Goal: Find specific fact: Find specific fact

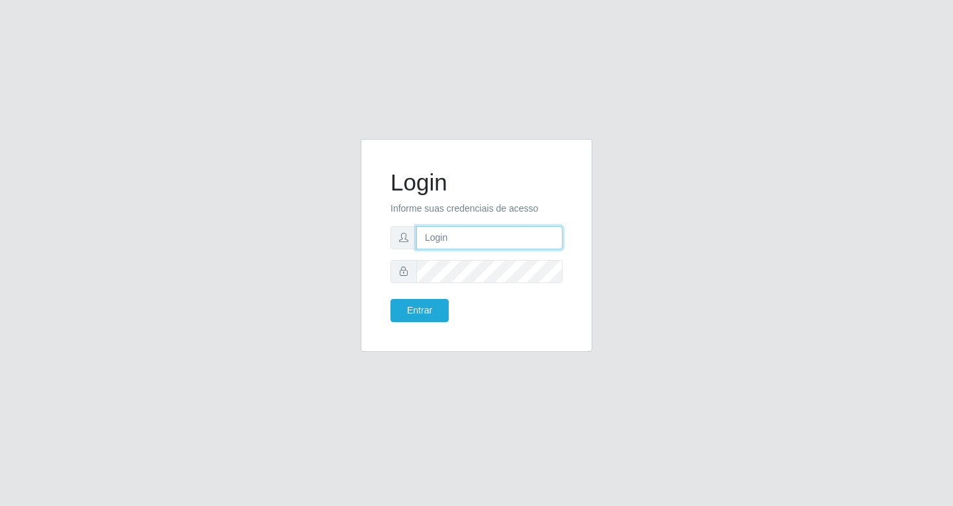
click at [487, 244] on input "text" at bounding box center [489, 237] width 146 height 23
click at [460, 236] on input "text" at bounding box center [489, 237] width 146 height 23
type input "[EMAIL_ADDRESS][DOMAIN_NAME]"
click at [391, 299] on button "Entrar" at bounding box center [420, 310] width 58 height 23
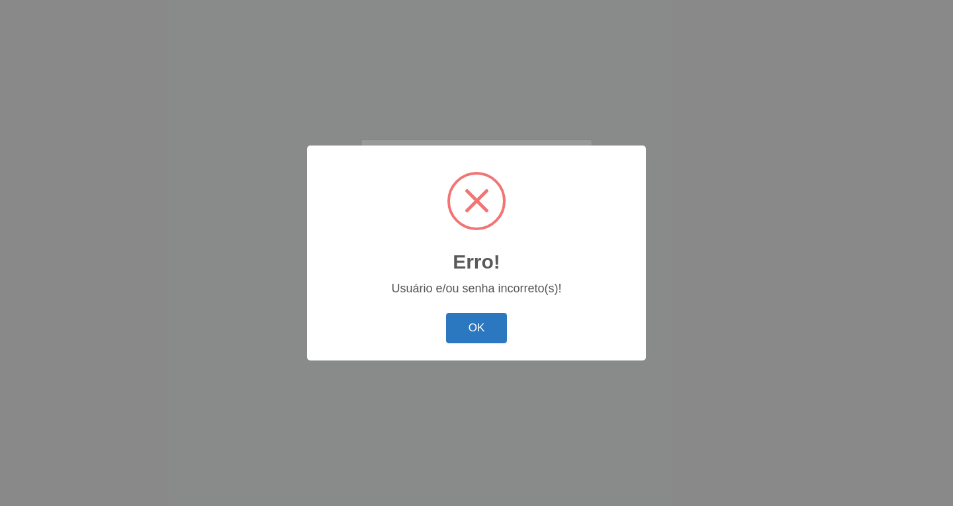
click at [475, 330] on button "OK" at bounding box center [477, 328] width 62 height 31
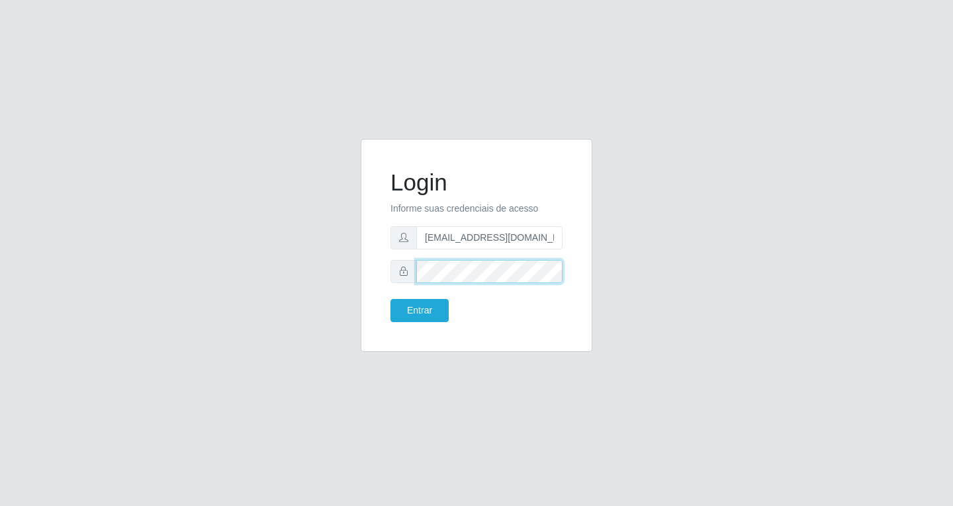
click at [338, 253] on div "Login Informe suas credenciais de acesso [EMAIL_ADDRESS][DOMAIN_NAME] Entrar" at bounding box center [476, 253] width 755 height 229
click at [391, 299] on button "Entrar" at bounding box center [420, 310] width 58 height 23
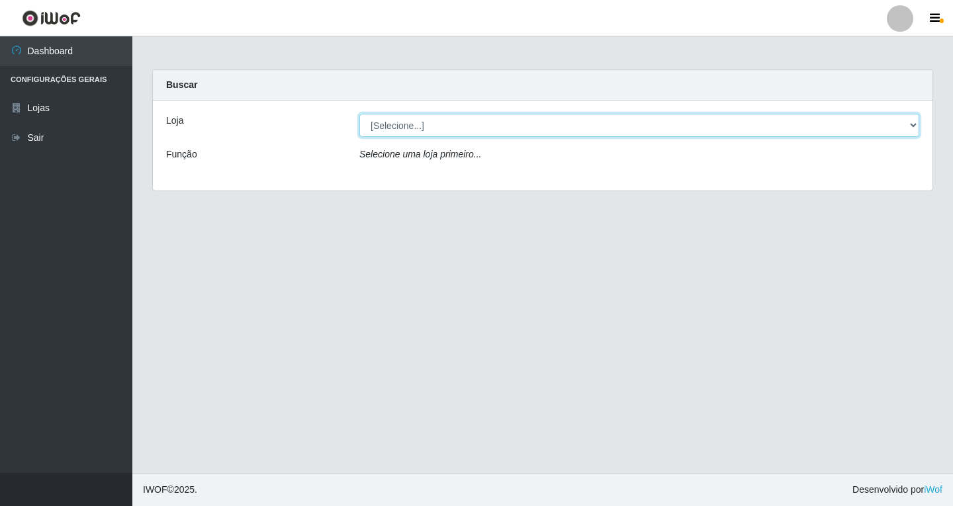
click at [524, 126] on select "[Selecione...] SuperFácil Atacado - [GEOGRAPHIC_DATA]" at bounding box center [639, 125] width 560 height 23
select select "503"
click at [359, 114] on select "[Selecione...] SuperFácil Atacado - [GEOGRAPHIC_DATA]" at bounding box center [639, 125] width 560 height 23
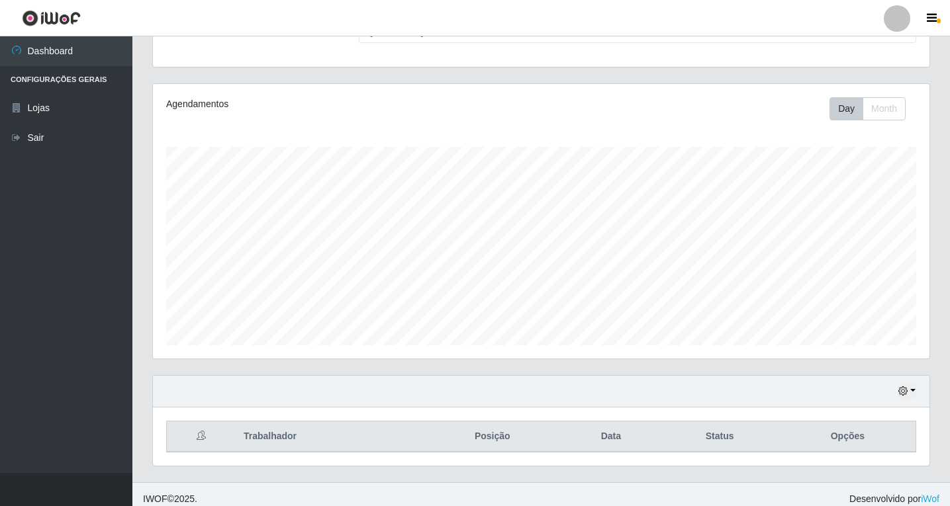
scroll to position [137, 0]
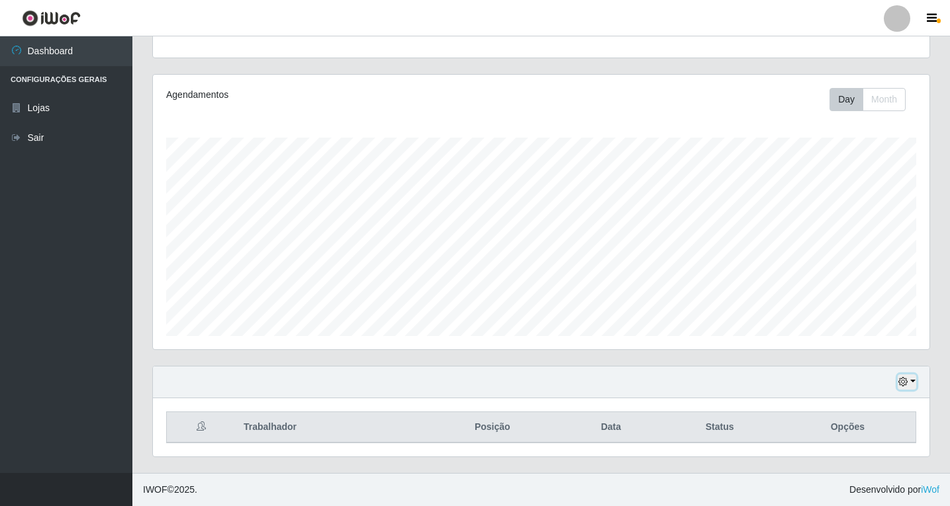
click at [911, 381] on button "button" at bounding box center [907, 382] width 19 height 15
click at [839, 330] on button "1 Semana" at bounding box center [863, 333] width 105 height 28
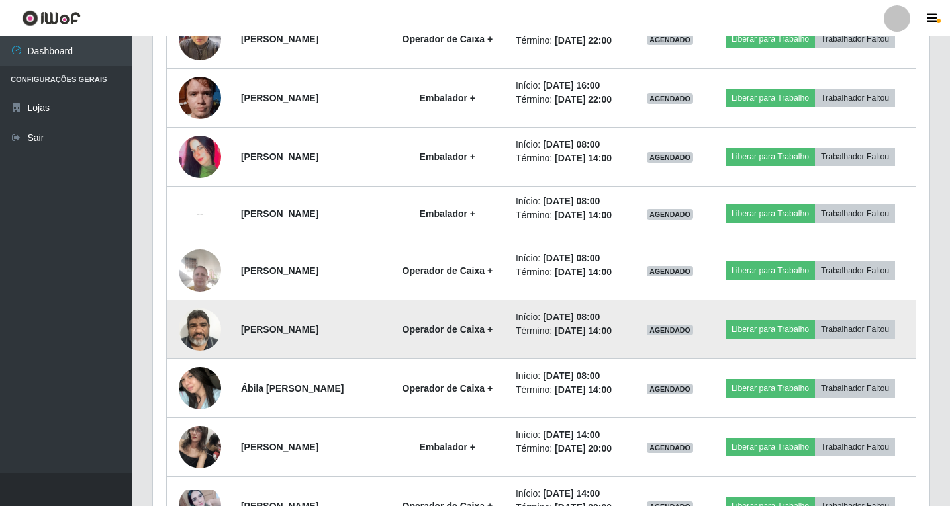
scroll to position [1064, 0]
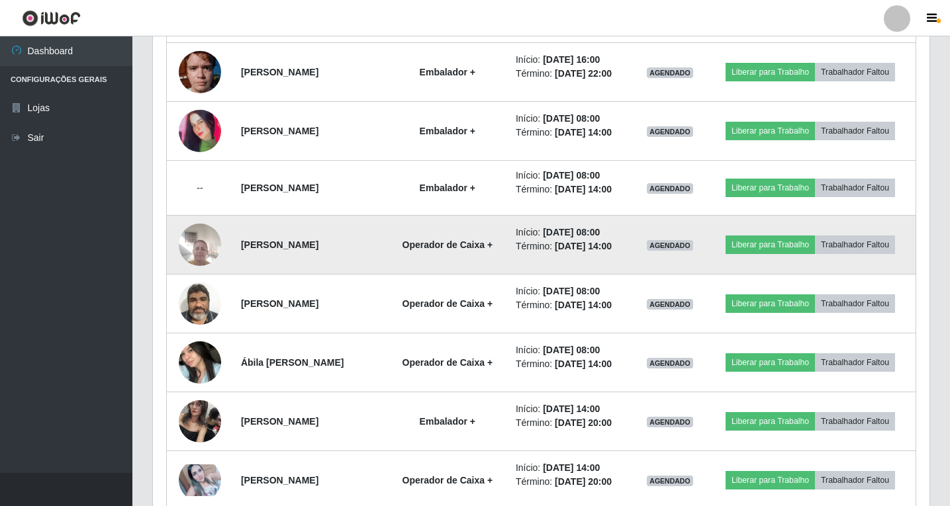
drag, startPoint x: 237, startPoint y: 245, endPoint x: 311, endPoint y: 242, distance: 73.5
click at [311, 242] on strong "[PERSON_NAME]" at bounding box center [279, 245] width 77 height 11
click at [269, 248] on strong "[PERSON_NAME]" at bounding box center [279, 245] width 77 height 11
drag, startPoint x: 232, startPoint y: 246, endPoint x: 330, endPoint y: 246, distance: 98.6
click at [330, 246] on td "[PERSON_NAME]" at bounding box center [310, 245] width 154 height 59
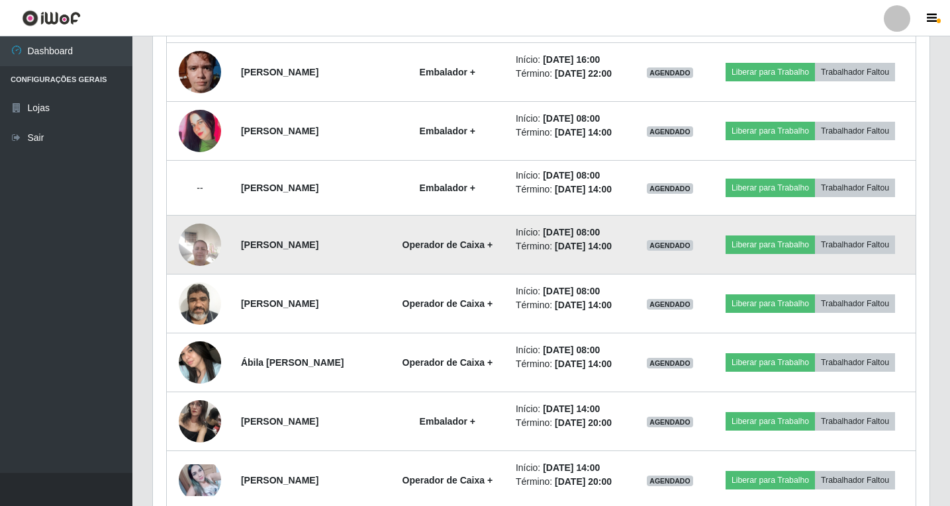
copy strong "[PERSON_NAME]"
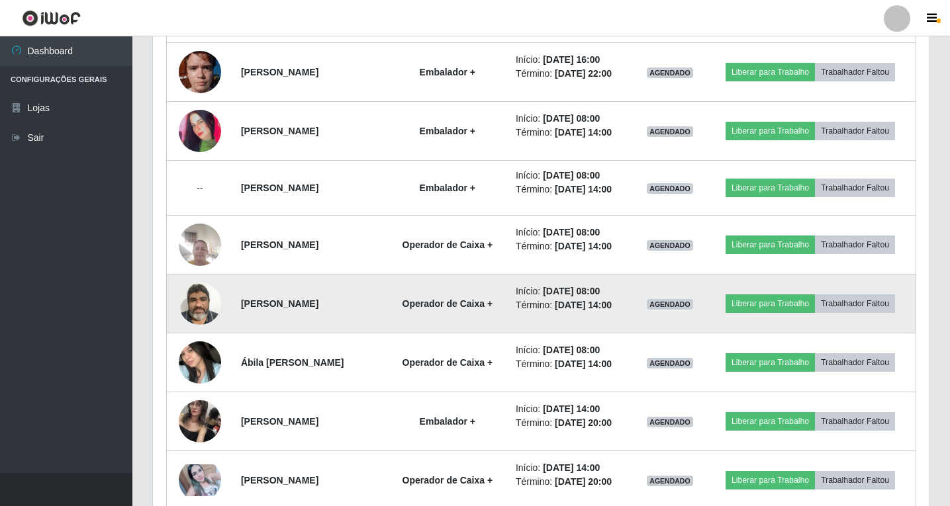
drag, startPoint x: 340, startPoint y: 305, endPoint x: 235, endPoint y: 305, distance: 105.3
click at [241, 305] on strong "[PERSON_NAME]" at bounding box center [279, 304] width 77 height 11
copy strong "[PERSON_NAME]"
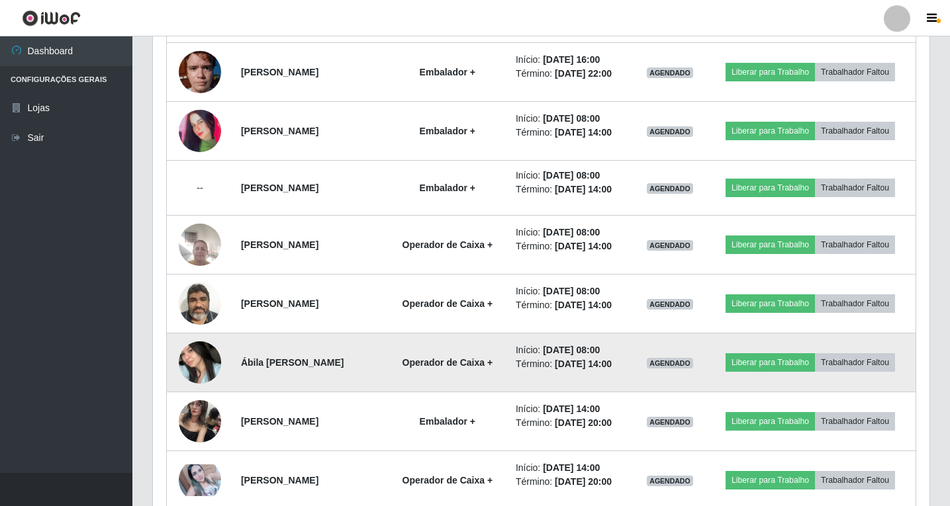
drag, startPoint x: 352, startPoint y: 364, endPoint x: 260, endPoint y: 366, distance: 91.4
click at [233, 365] on td "Ábila [PERSON_NAME]" at bounding box center [310, 363] width 154 height 59
copy strong "Ábila [PERSON_NAME]"
